Goal: Task Accomplishment & Management: Complete application form

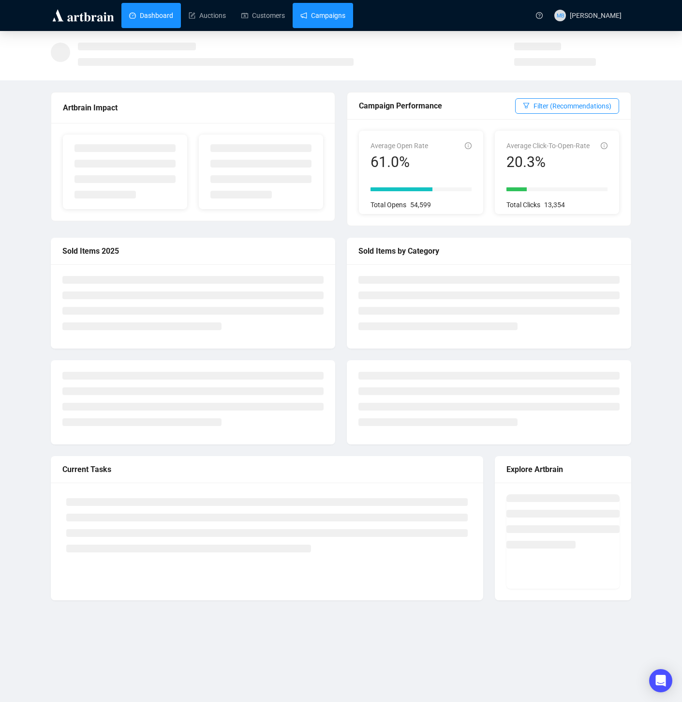
click at [328, 20] on link "Campaigns" at bounding box center [323, 15] width 45 height 25
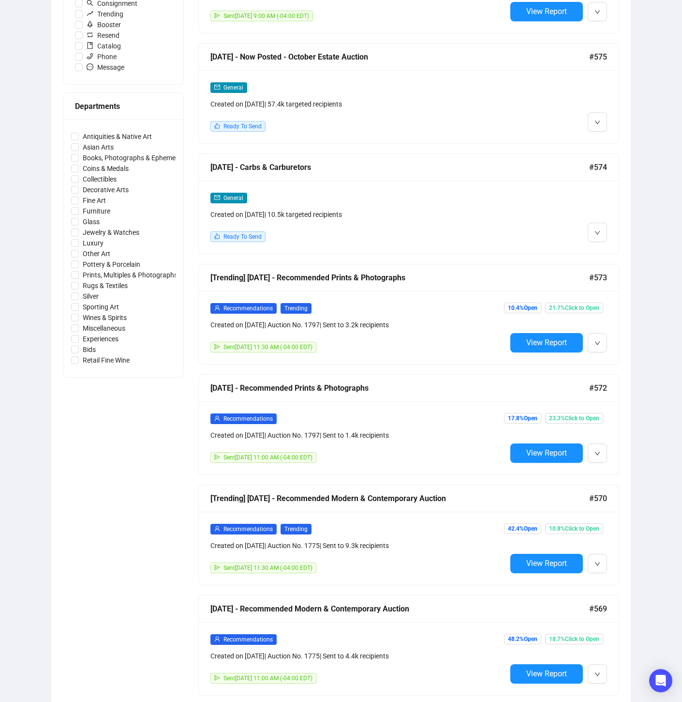
scroll to position [363, 0]
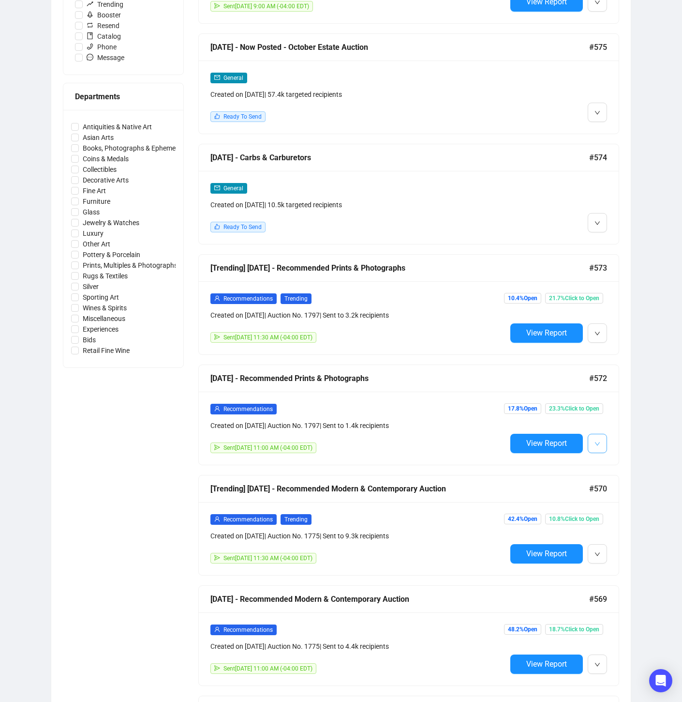
click at [597, 443] on icon "down" at bounding box center [597, 443] width 5 height 3
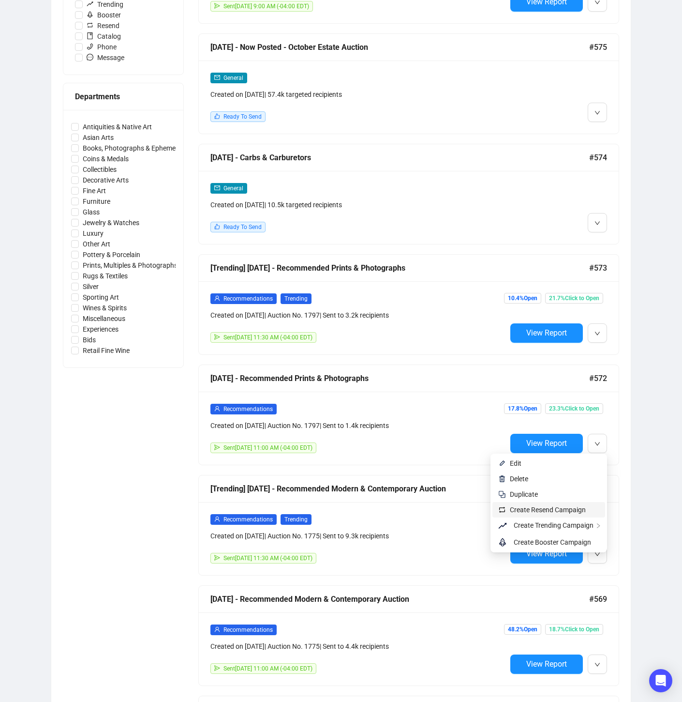
click at [573, 511] on span "Create Resend Campaign" at bounding box center [548, 510] width 76 height 8
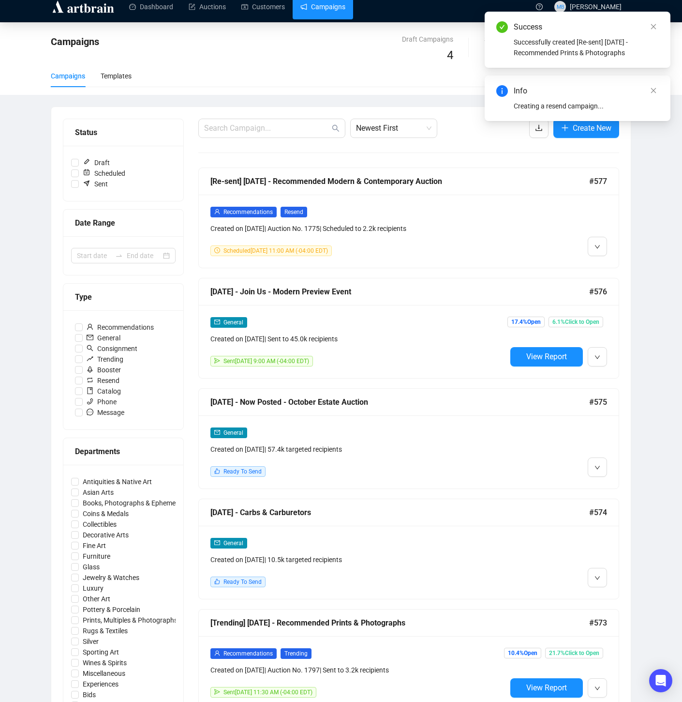
scroll to position [0, 0]
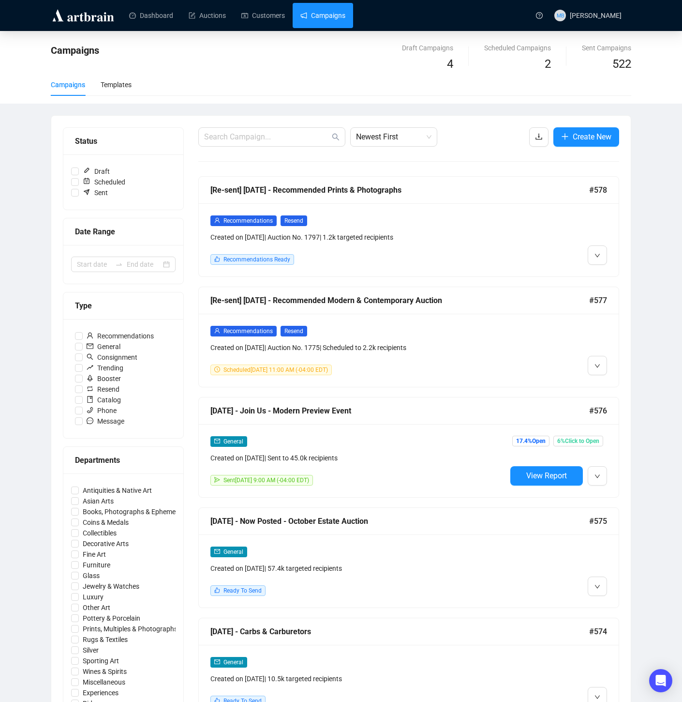
click at [486, 233] on div "Created on [DATE] | Auction No. 1797 | 1.2k targeted recipients" at bounding box center [359, 237] width 296 height 11
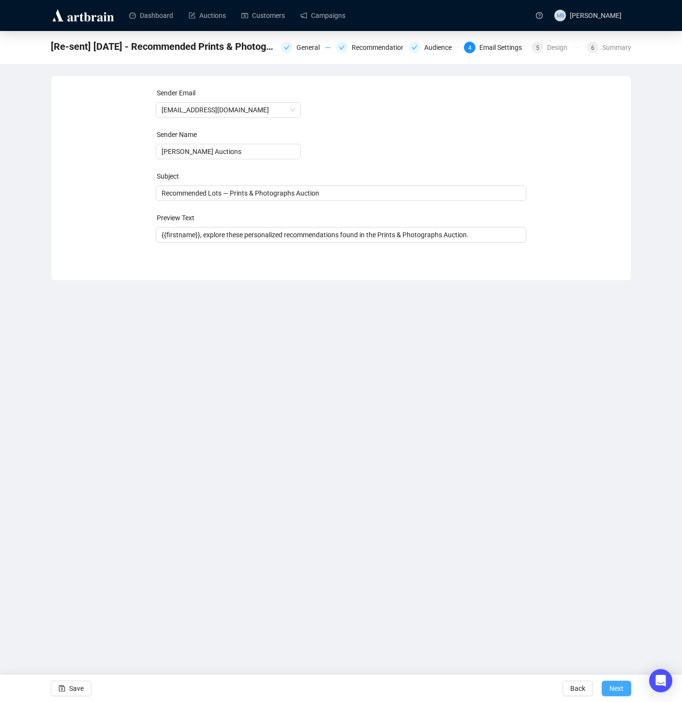
click at [615, 694] on span "Next" at bounding box center [617, 688] width 14 height 27
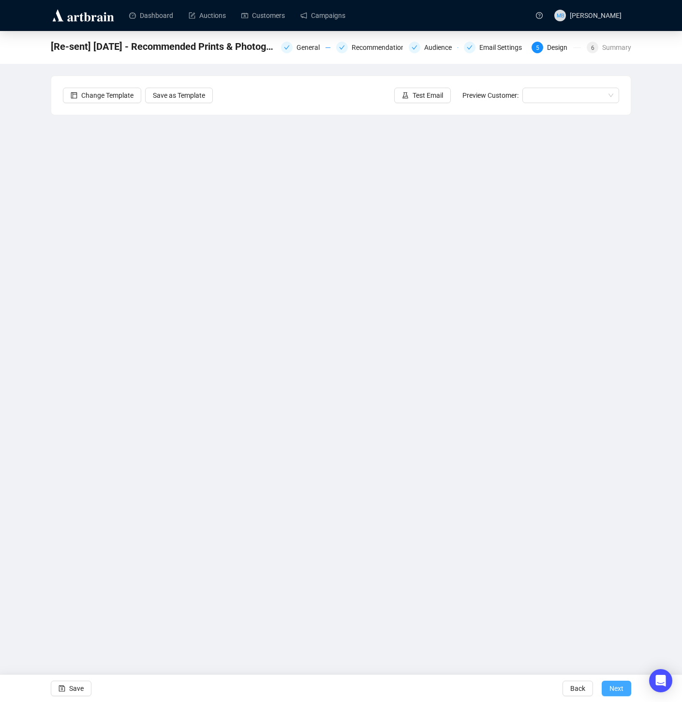
click at [615, 693] on span "Next" at bounding box center [617, 688] width 14 height 27
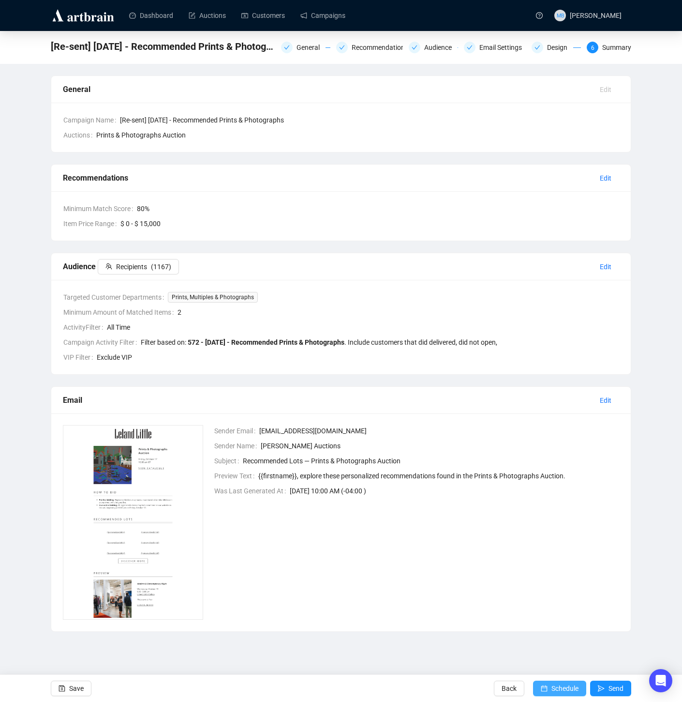
click at [552, 684] on span "Schedule" at bounding box center [565, 688] width 27 height 27
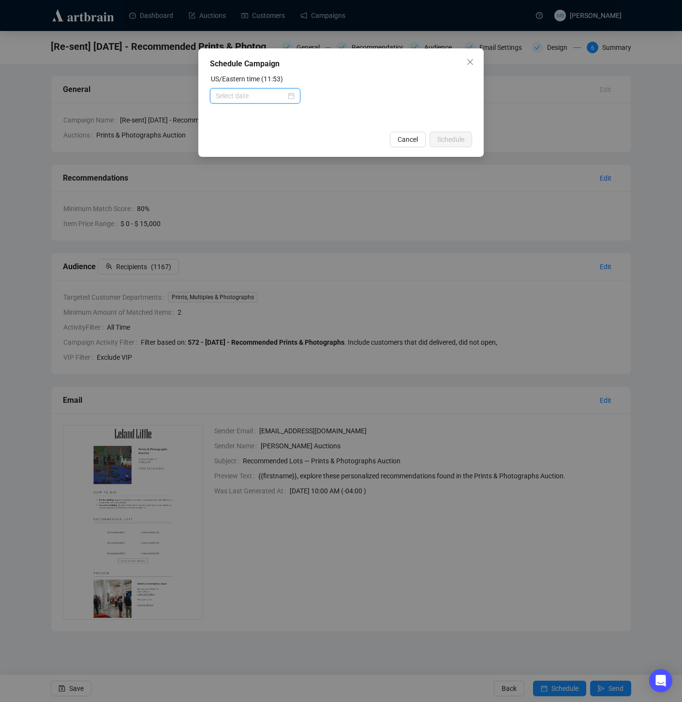
click at [235, 96] on input at bounding box center [251, 96] width 70 height 11
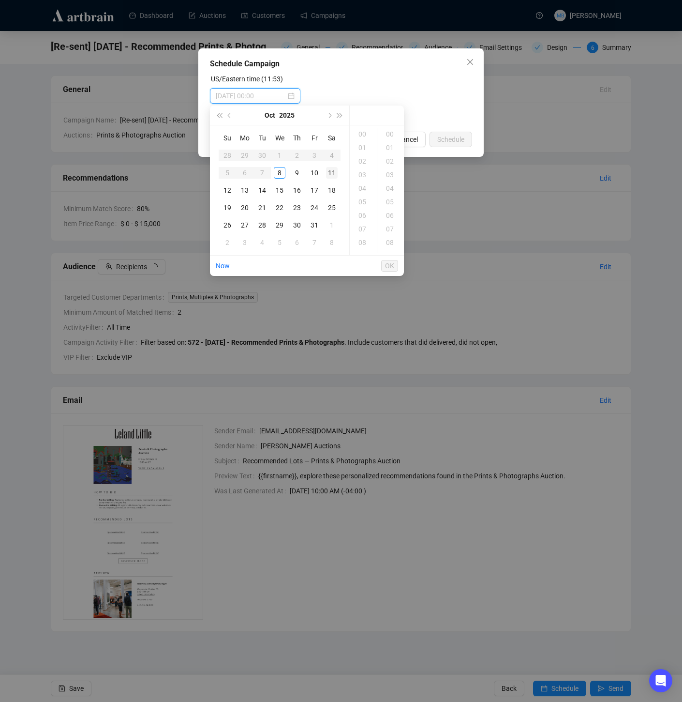
type input "[DATE] 00:00"
click at [314, 174] on div "10" at bounding box center [315, 173] width 12 height 12
click at [364, 230] on div "11" at bounding box center [363, 232] width 23 height 14
type input "[DATE] 11:00"
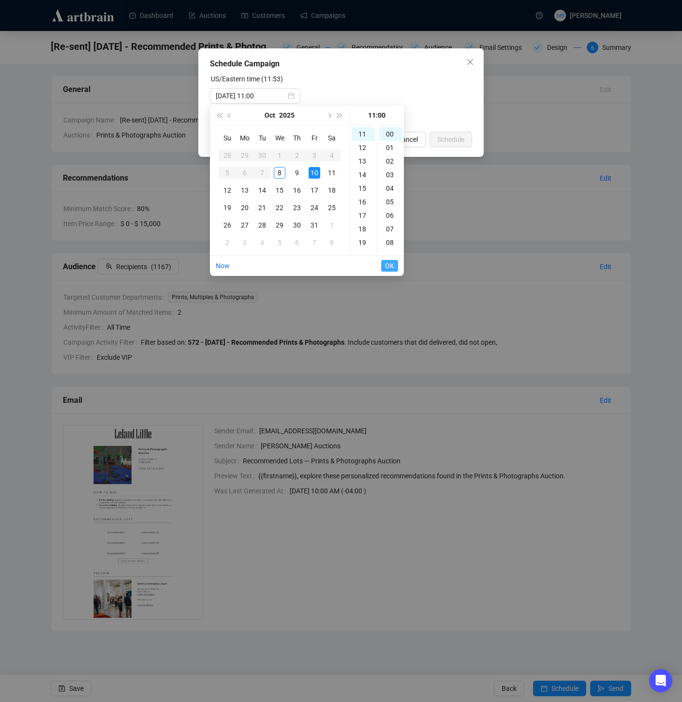
click at [394, 264] on button "OK" at bounding box center [389, 266] width 17 height 12
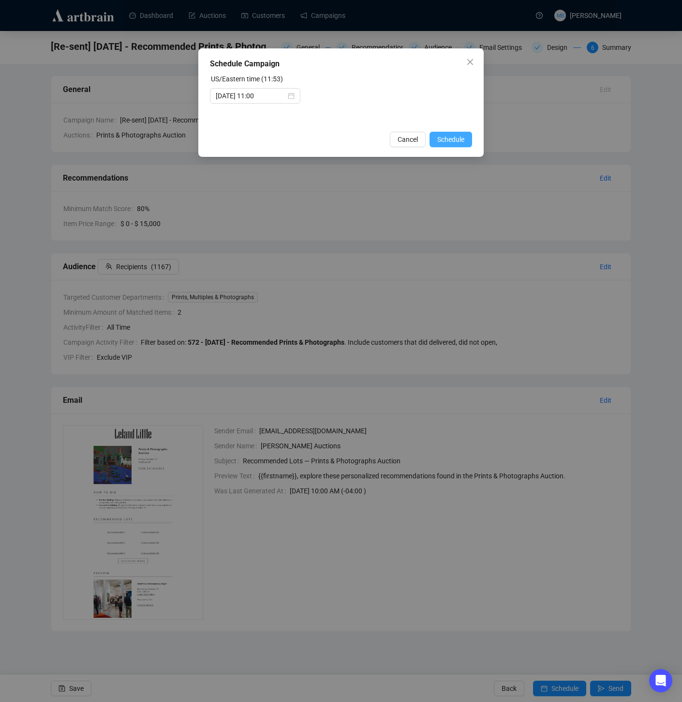
click at [450, 141] on span "Schedule" at bounding box center [451, 139] width 27 height 11
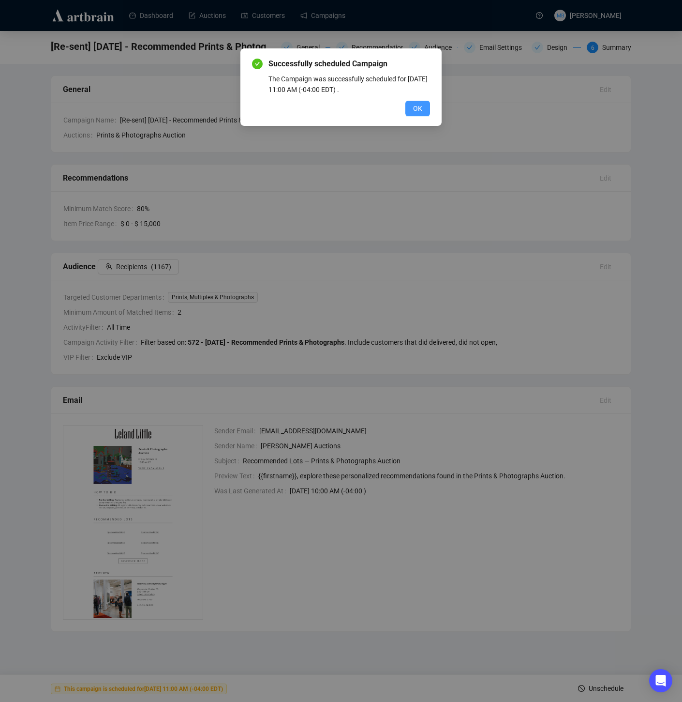
click at [420, 110] on span "OK" at bounding box center [417, 108] width 9 height 11
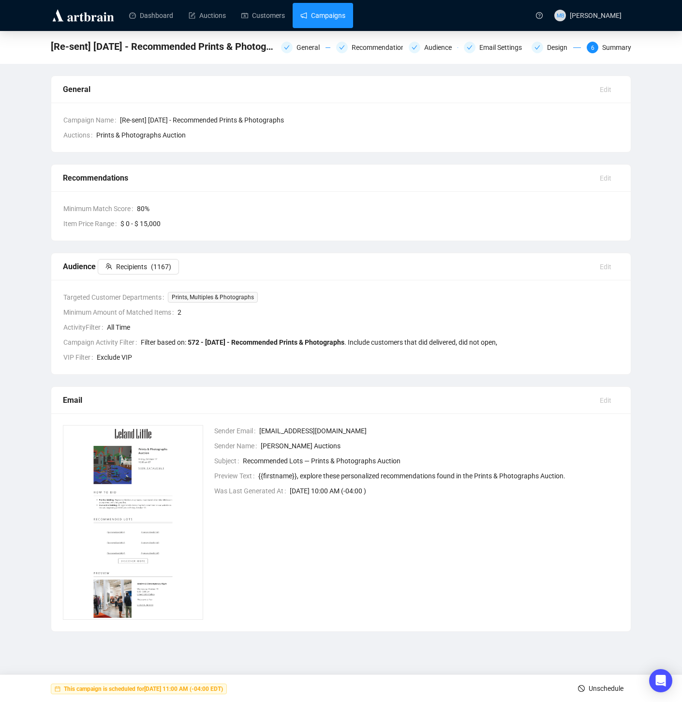
click at [340, 18] on link "Campaigns" at bounding box center [323, 15] width 45 height 25
